Goal: Task Accomplishment & Management: Use online tool/utility

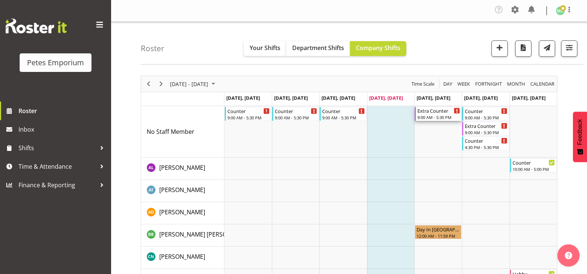
click at [437, 112] on div "Extra Counter" at bounding box center [438, 110] width 43 height 7
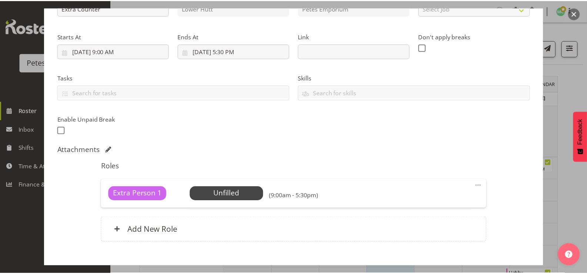
scroll to position [140, 0]
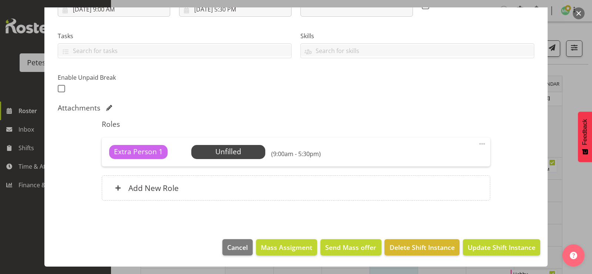
click at [580, 15] on button "button" at bounding box center [579, 13] width 12 height 12
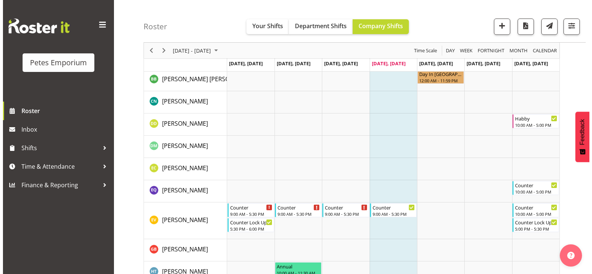
scroll to position [222, 0]
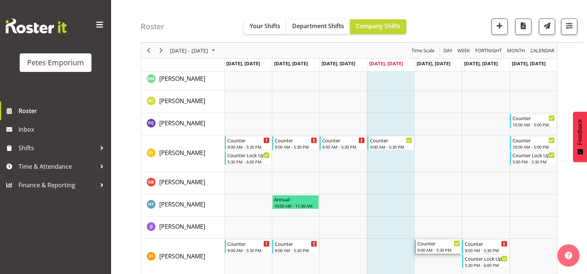
click at [436, 252] on div "9:00 AM - 5:30 PM" at bounding box center [438, 250] width 43 height 6
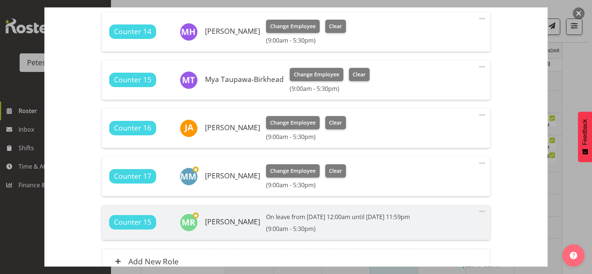
scroll to position [264, 0]
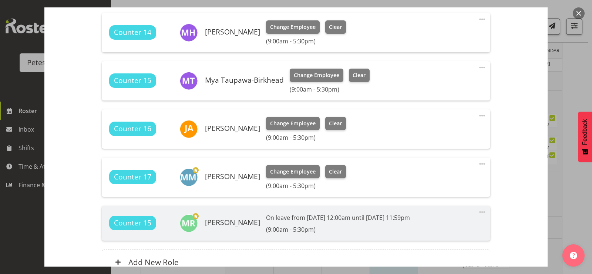
click at [578, 16] on button "button" at bounding box center [579, 13] width 12 height 12
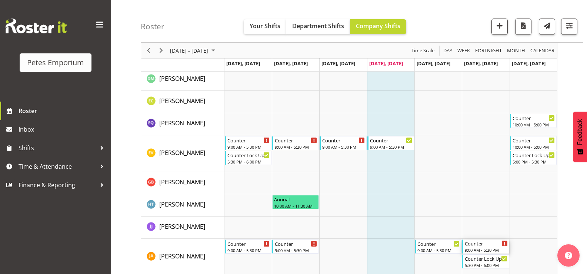
click at [479, 245] on div "Counter" at bounding box center [486, 242] width 43 height 7
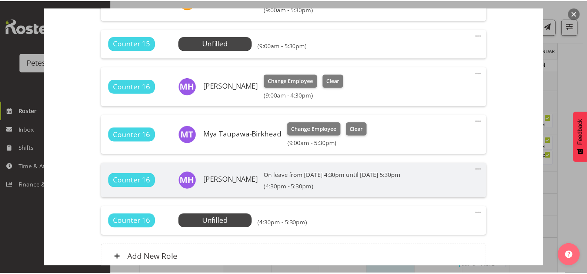
scroll to position [222, 0]
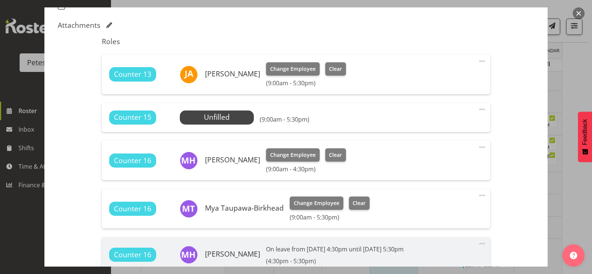
click at [577, 12] on button "button" at bounding box center [579, 13] width 12 height 12
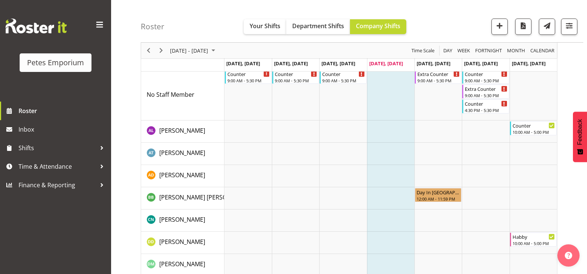
scroll to position [0, 0]
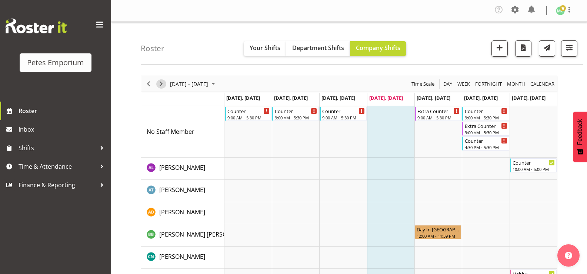
click at [159, 83] on span "Next" at bounding box center [161, 83] width 9 height 9
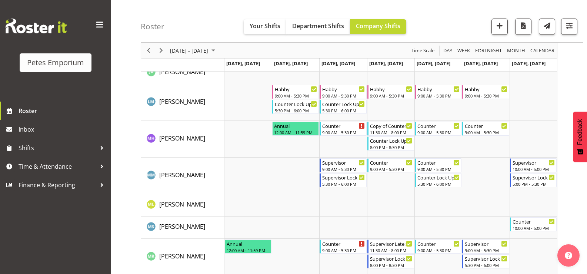
scroll to position [444, 0]
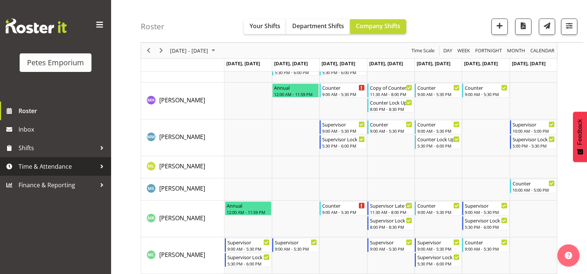
click at [83, 164] on span "Time & Attendance" at bounding box center [58, 166] width 78 height 11
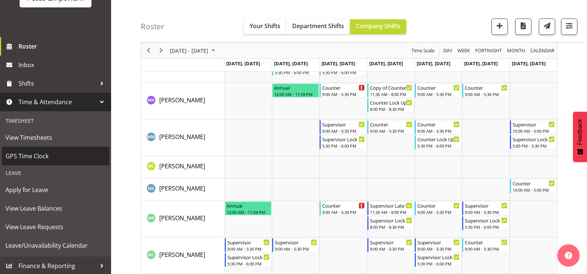
scroll to position [66, 0]
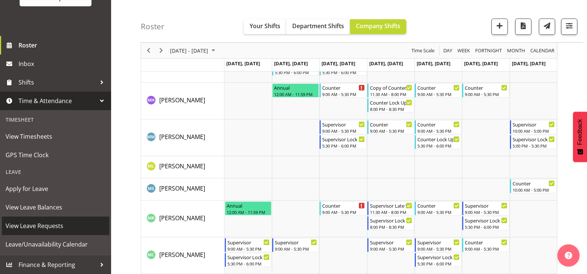
click at [60, 225] on span "View Leave Requests" at bounding box center [56, 225] width 100 height 11
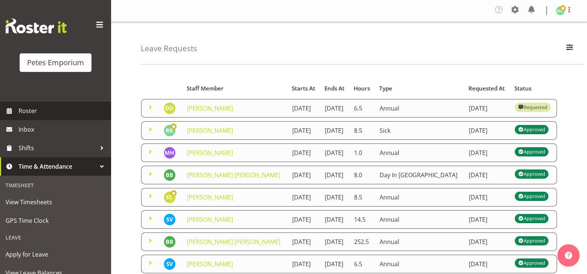
click at [47, 105] on span "Roster" at bounding box center [63, 110] width 89 height 11
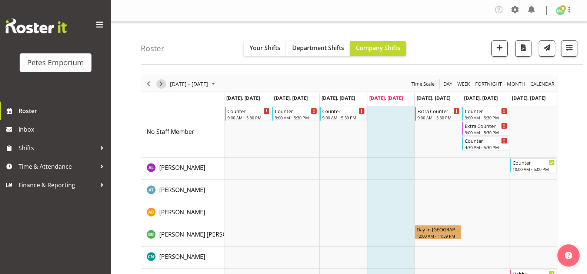
click at [160, 84] on span "Next" at bounding box center [161, 83] width 9 height 9
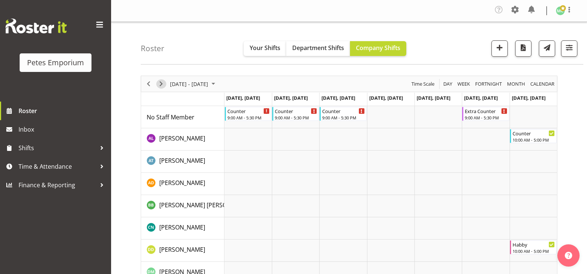
click at [161, 84] on span "Next" at bounding box center [161, 83] width 9 height 9
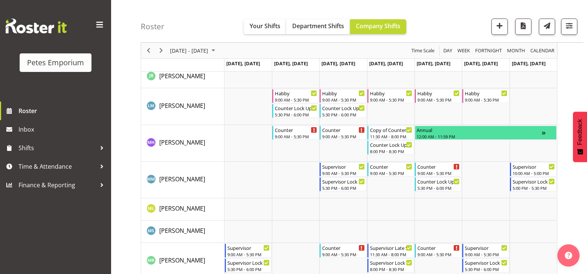
scroll to position [407, 0]
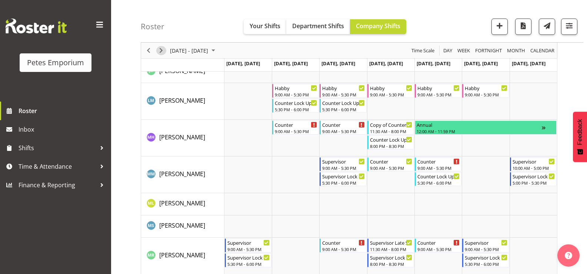
click at [159, 51] on span "Next" at bounding box center [161, 50] width 9 height 9
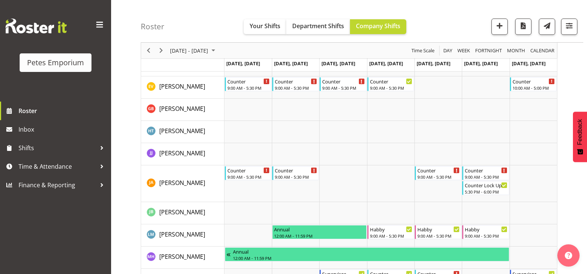
scroll to position [296, 0]
click at [158, 51] on span "Next" at bounding box center [161, 50] width 9 height 9
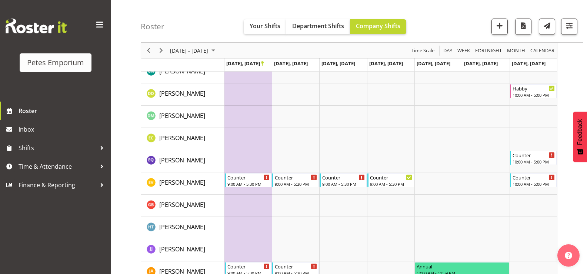
scroll to position [222, 0]
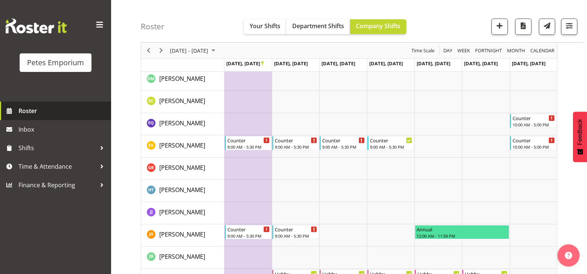
click at [45, 109] on span "Roster" at bounding box center [63, 110] width 89 height 11
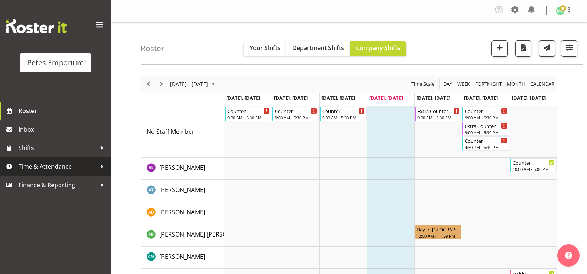
click at [49, 160] on link "Time & Attendance" at bounding box center [55, 166] width 111 height 19
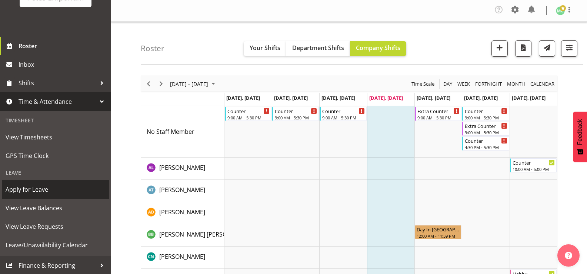
scroll to position [66, 0]
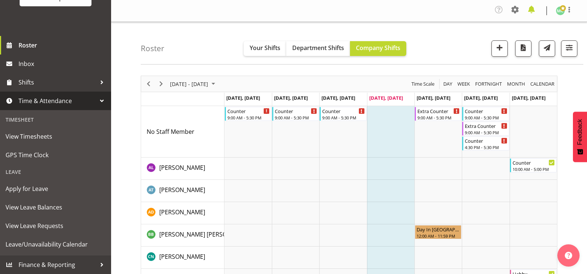
click at [532, 7] on span at bounding box center [531, 10] width 12 height 12
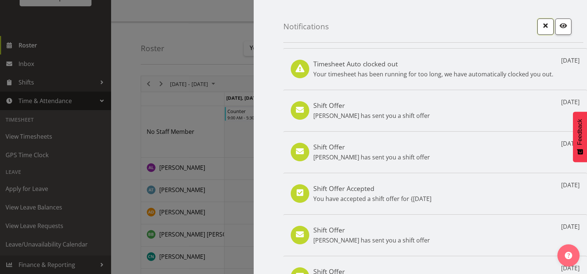
click at [541, 25] on span "button" at bounding box center [546, 26] width 10 height 10
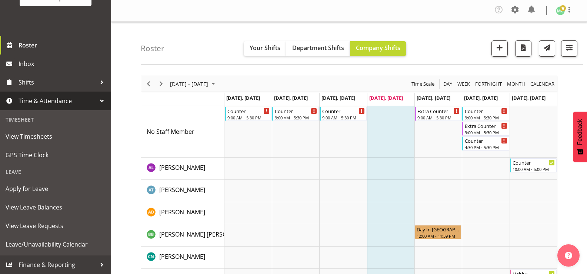
click at [75, 151] on span "GPS Time Clock" at bounding box center [56, 154] width 100 height 11
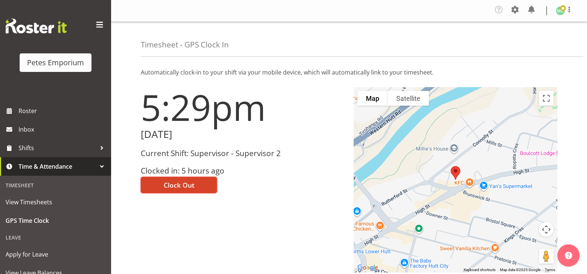
click at [204, 185] on button "Clock Out" at bounding box center [179, 185] width 76 height 16
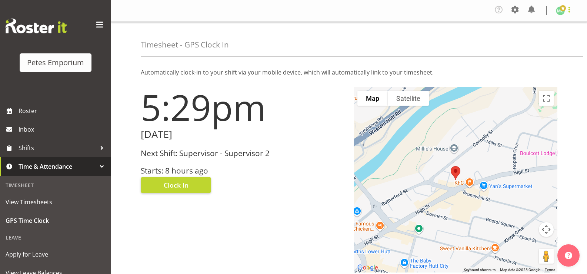
click at [568, 12] on span at bounding box center [569, 9] width 9 height 9
click at [538, 44] on link "Log Out" at bounding box center [537, 40] width 71 height 13
